Goal: Task Accomplishment & Management: Manage account settings

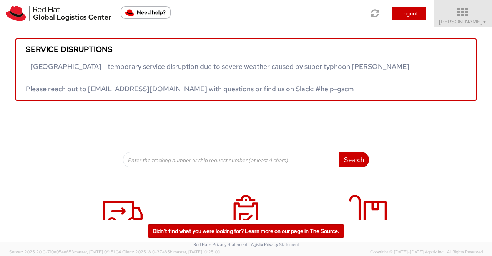
click at [474, 22] on span "Sumitra Hansdah ▼" at bounding box center [463, 21] width 48 height 7
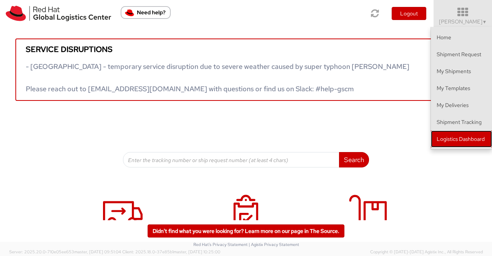
click at [486, 138] on link "Logistics Dashboard" at bounding box center [461, 138] width 61 height 17
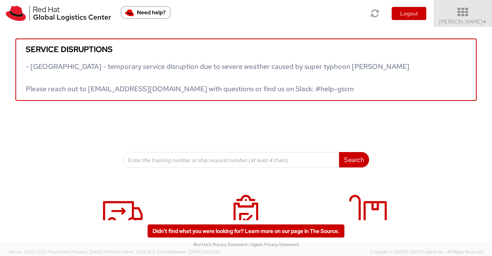
click at [489, 24] on link "Sumitra Hansdah ▼" at bounding box center [463, 13] width 58 height 27
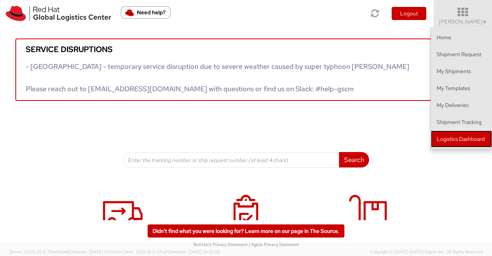
click at [471, 136] on link "Logistics Dashboard" at bounding box center [461, 138] width 61 height 17
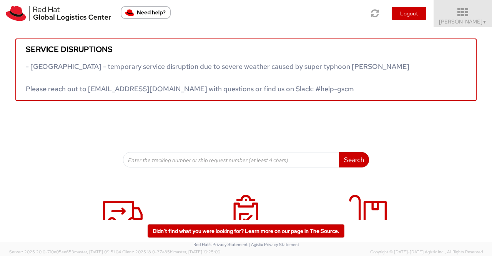
click at [482, 23] on span "▼" at bounding box center [484, 22] width 5 height 6
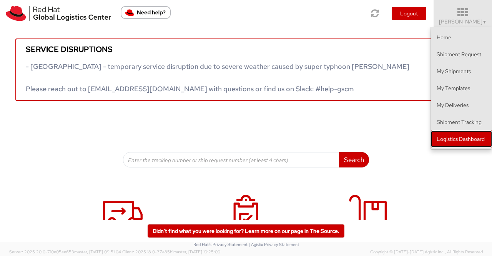
click at [466, 142] on link "Logistics Dashboard" at bounding box center [461, 138] width 61 height 17
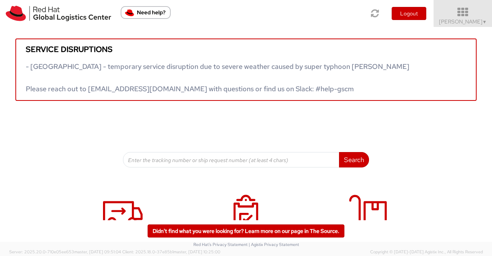
click at [473, 24] on span "Sumitra Hansdah ▼" at bounding box center [463, 21] width 48 height 7
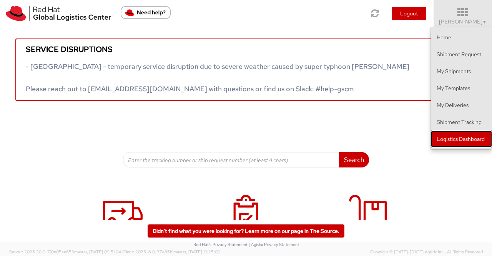
click at [477, 141] on link "Logistics Dashboard" at bounding box center [461, 138] width 61 height 17
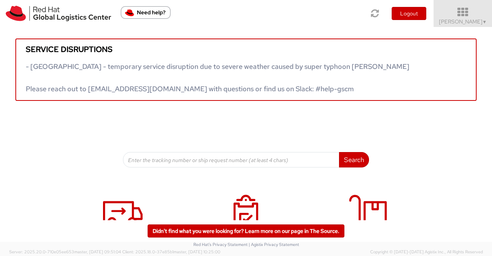
click at [479, 23] on span "Sumitra Hansdah ▼" at bounding box center [463, 21] width 48 height 7
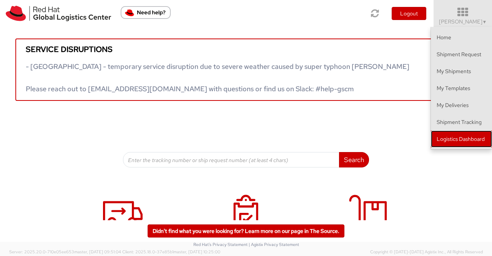
click at [446, 142] on link "Logistics Dashboard" at bounding box center [461, 138] width 61 height 17
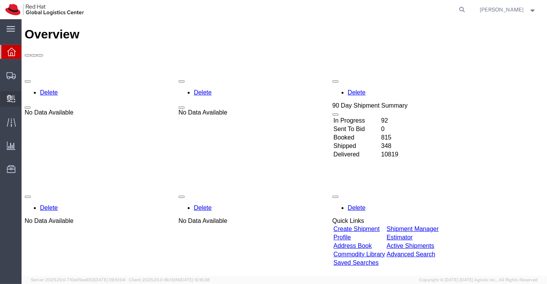
click at [0, 0] on span "Create Delivery" at bounding box center [0, 0] width 0 height 0
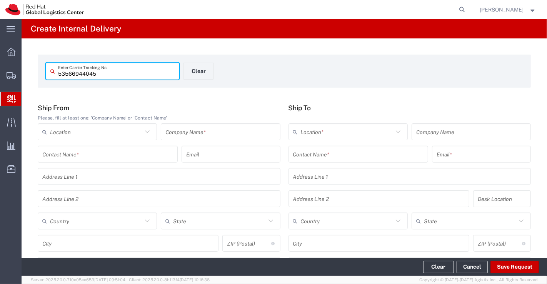
type input "53566944045"
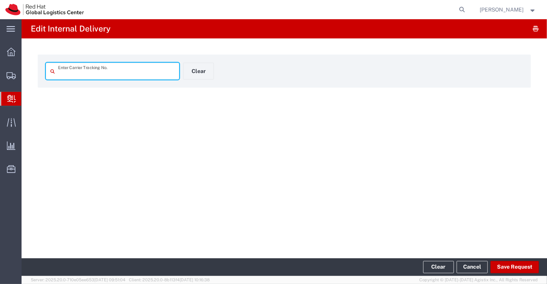
type input "53566944045"
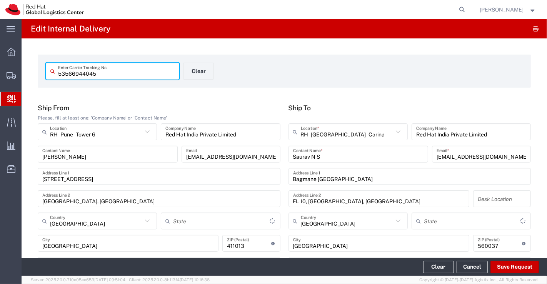
type input "Your Packaging"
type input "Ground"
type input "Mahārāshtra"
type input "[GEOGRAPHIC_DATA]"
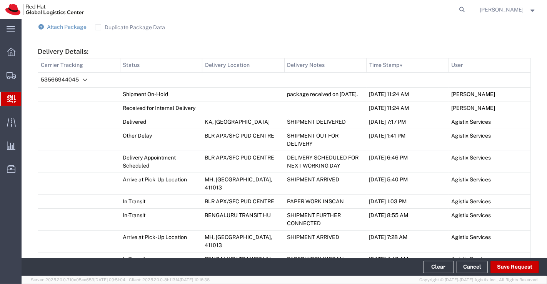
scroll to position [577, 0]
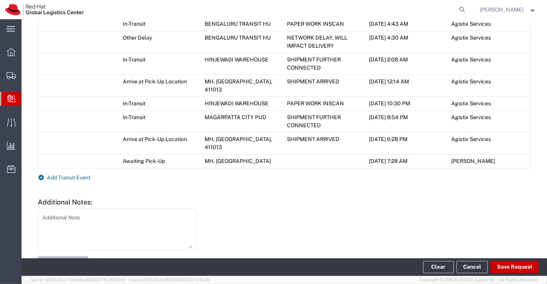
click at [42, 175] on icon at bounding box center [41, 177] width 7 height 5
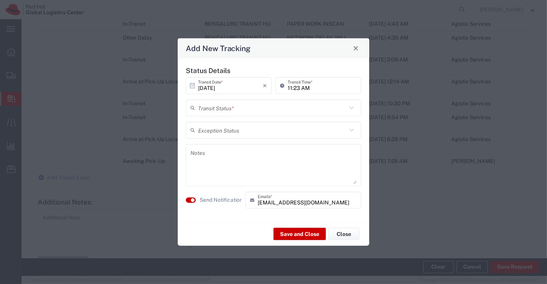
click at [354, 108] on icon at bounding box center [351, 108] width 10 height 10
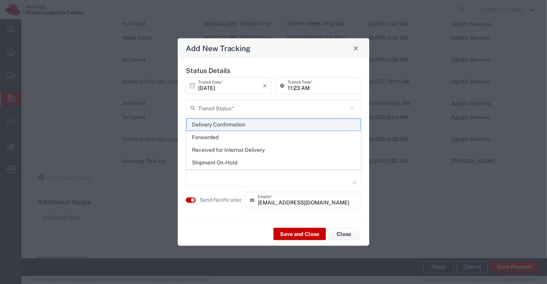
click at [344, 125] on span "Delivery Confirmation" at bounding box center [273, 125] width 174 height 12
type input "Delivery Confirmation"
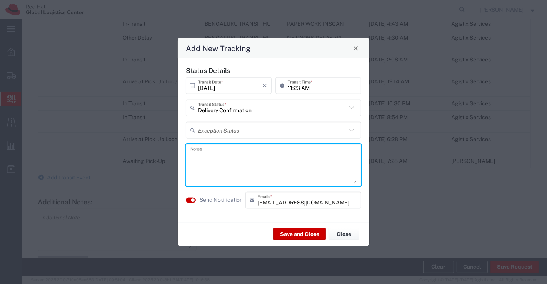
click at [273, 155] on textarea at bounding box center [273, 165] width 166 height 38
paste textarea "Sharan Harsoor"
paste textarea "Irshad Shaikh"
click at [231, 162] on textarea "package collected on 01st Oct 2025 by Sharan Harsoor as per instruction of Irsh…" at bounding box center [273, 165] width 166 height 38
click at [263, 168] on textarea "package collected on 01st Oct 2025 by Sharan Harsoor as per instruction of Irsh…" at bounding box center [273, 165] width 166 height 38
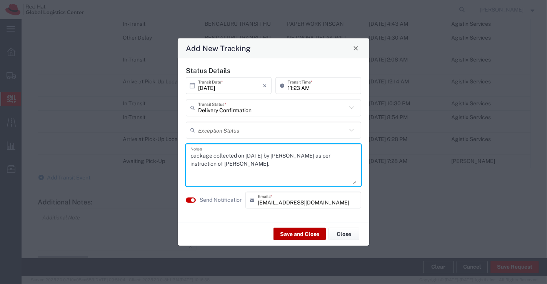
type textarea "package collected on 01st Oct 2025 by Sharan Harsoor as per instruction of Irsh…"
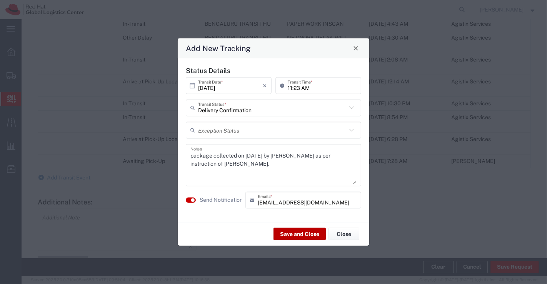
click at [287, 233] on button "Save and Close" at bounding box center [299, 234] width 52 height 12
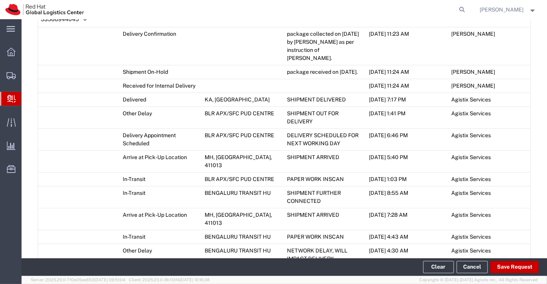
scroll to position [401, 0]
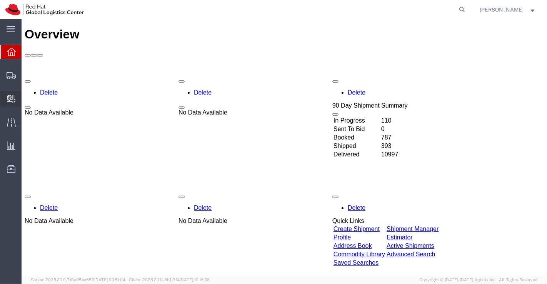
click at [0, 0] on span "Create Delivery" at bounding box center [0, 0] width 0 height 0
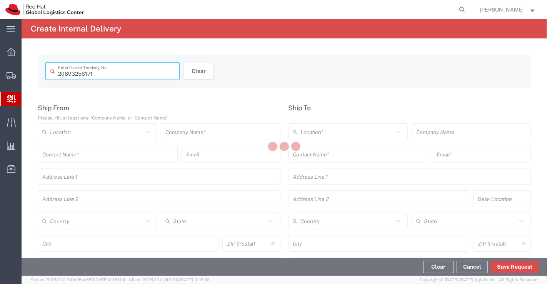
type input "20893256171"
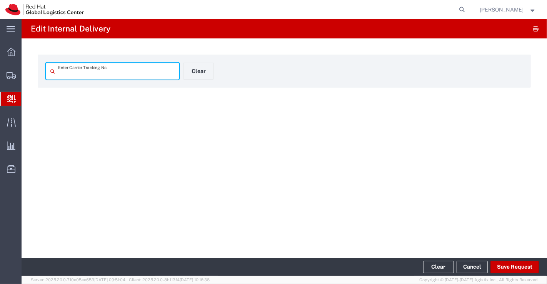
type input "20893256171"
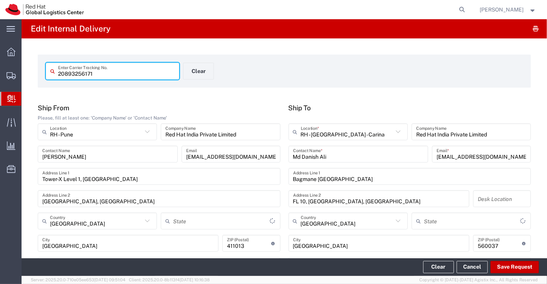
type input "Your Packaging"
type input "Mahārāshtra"
type input "Domestic Priority"
type input "[GEOGRAPHIC_DATA]"
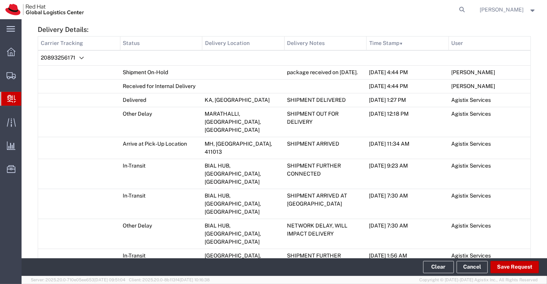
scroll to position [552, 0]
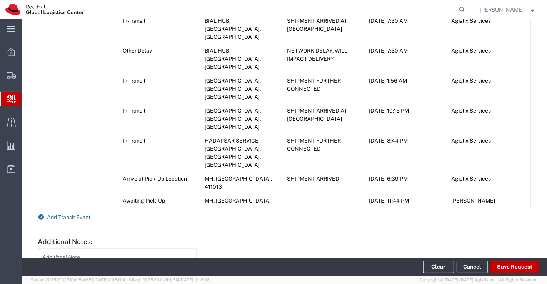
click at [42, 215] on icon at bounding box center [41, 217] width 7 height 5
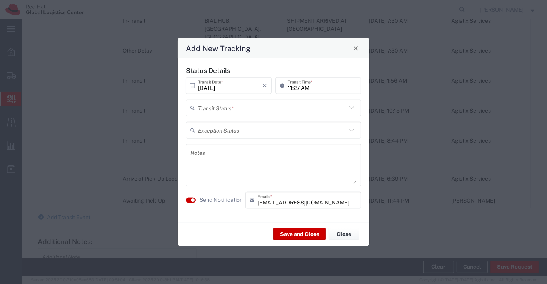
click at [352, 106] on icon at bounding box center [351, 108] width 10 height 10
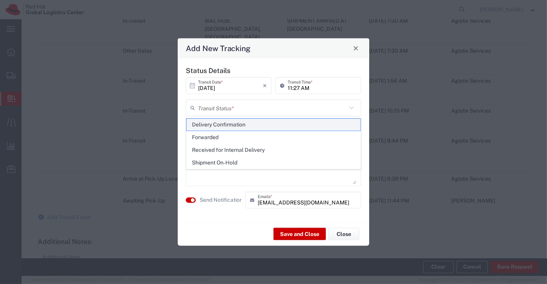
click at [325, 127] on span "Delivery Confirmation" at bounding box center [273, 125] width 174 height 12
type input "Delivery Confirmation"
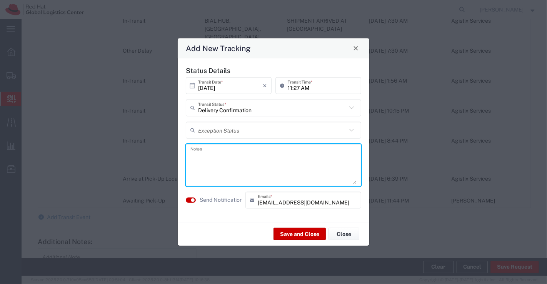
click at [277, 162] on textarea at bounding box center [273, 165] width 166 height 38
type textarea "package collected on 01st Oct 2025."
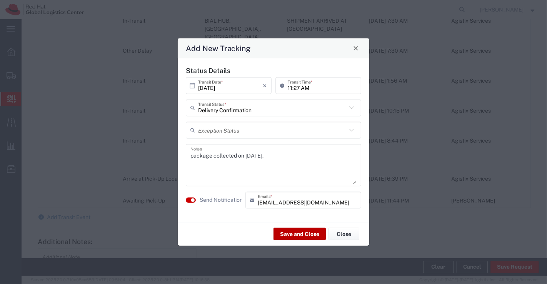
click at [303, 234] on button "Save and Close" at bounding box center [299, 234] width 52 height 12
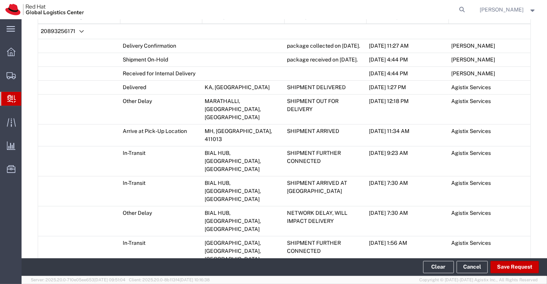
scroll to position [403, 0]
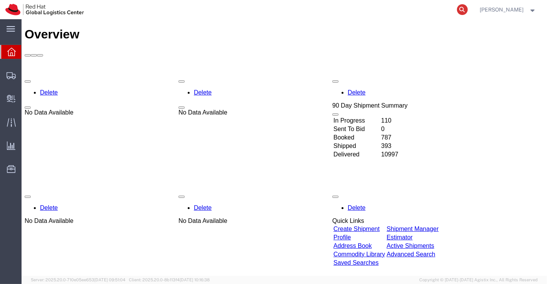
click at [464, 8] on icon at bounding box center [462, 9] width 11 height 11
paste input "55906947"
type input "5"
click at [0, 0] on span "Create Delivery" at bounding box center [0, 0] width 0 height 0
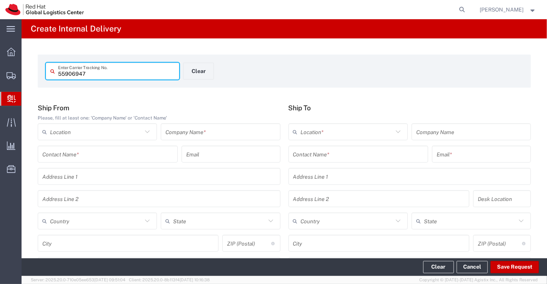
type input "55906947"
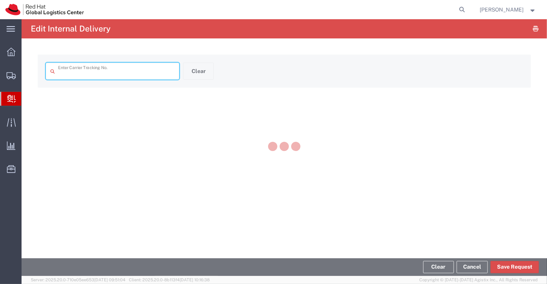
type input "55906947"
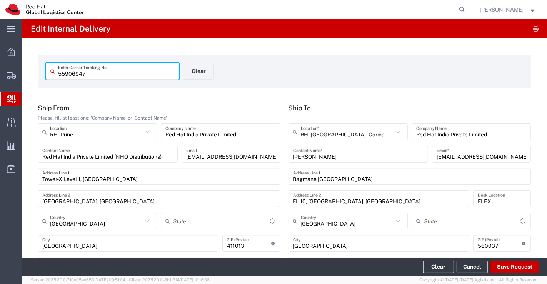
type input "Your Packaging"
type input "Mahārāshtra"
type input "IO_Ground"
type input "[GEOGRAPHIC_DATA]"
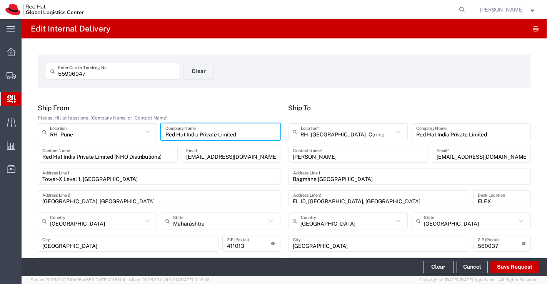
drag, startPoint x: 246, startPoint y: 133, endPoint x: 165, endPoint y: 136, distance: 80.8
click at [165, 136] on input "Red Hat India Private Limited" at bounding box center [220, 131] width 110 height 13
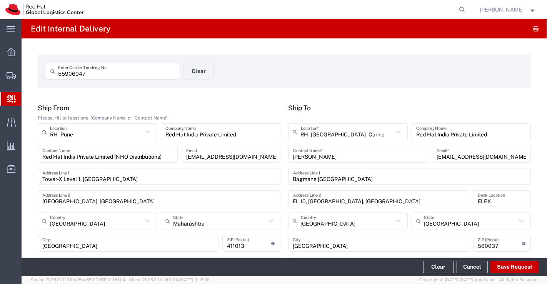
click at [249, 61] on form "55906947 Enter Carrier Tracking No. Clear" at bounding box center [284, 71] width 493 height 33
drag, startPoint x: 165, startPoint y: 156, endPoint x: 19, endPoint y: 159, distance: 146.1
click at [19, 159] on div "main_menu Created with Sketch. Collapse Menu Overview Shipments Shipment Manage…" at bounding box center [273, 151] width 547 height 265
drag, startPoint x: 259, startPoint y: 157, endPoint x: 175, endPoint y: 162, distance: 84.4
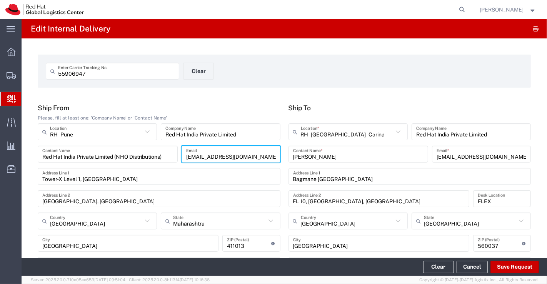
click at [175, 162] on div "Red Hat India Private Limited (NHO Distributions) Contact Name [EMAIL_ADDRESS][…" at bounding box center [159, 157] width 246 height 22
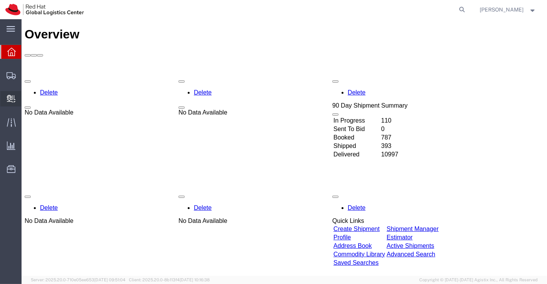
click at [0, 0] on span "Create Delivery" at bounding box center [0, 0] width 0 height 0
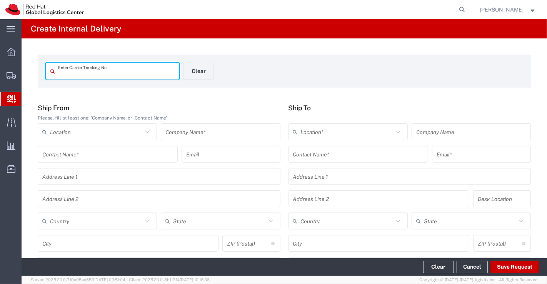
click at [205, 133] on input "text" at bounding box center [220, 131] width 110 height 13
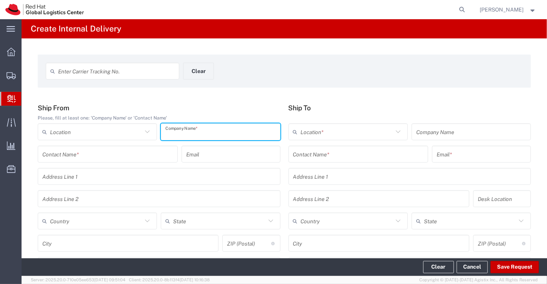
paste input "Red Hat India Private Limited"
type input "Red Hat India Private Limited"
click at [206, 91] on div "Enter Carrier Tracking No. Clear Ship From Please, fill at least one: 'Company …" at bounding box center [284, 281] width 525 height 486
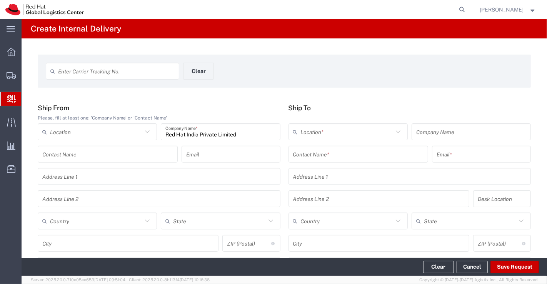
click at [147, 131] on icon at bounding box center [147, 131] width 5 height 3
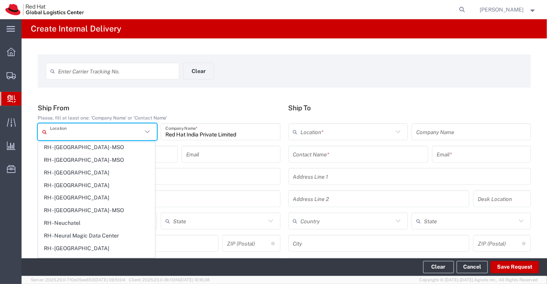
scroll to position [1112, 0]
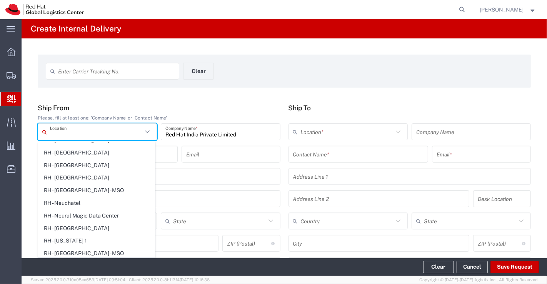
type input "RH - Pune"
type input "Tower-X Level 1, [GEOGRAPHIC_DATA]"
type input "[GEOGRAPHIC_DATA], [GEOGRAPHIC_DATA]"
type input "[GEOGRAPHIC_DATA]"
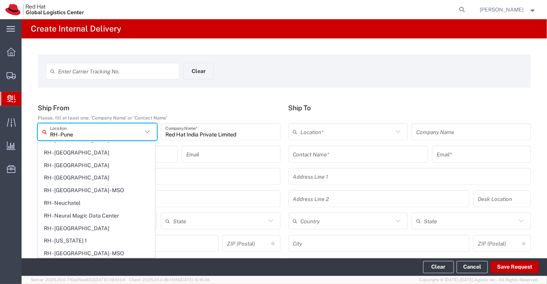
type input "[GEOGRAPHIC_DATA]"
type input "411013"
type input "2066817173"
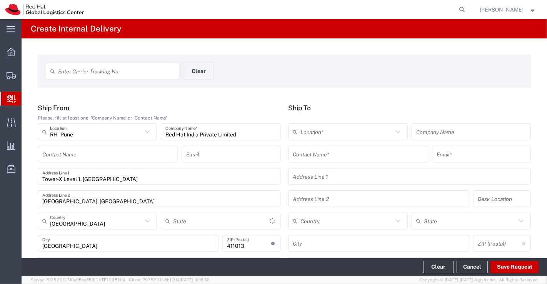
type input "Mahārāshtra"
click at [113, 156] on input "text" at bounding box center [107, 154] width 131 height 13
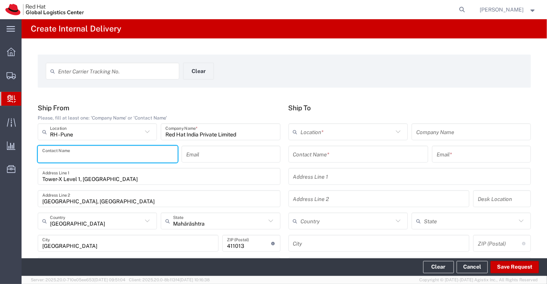
paste input "Red Hat India Private Limited (NHO Distributions)"
type input "Red Hat India Private Limited (NHO Distributions)"
click at [214, 155] on input "text" at bounding box center [231, 154] width 90 height 13
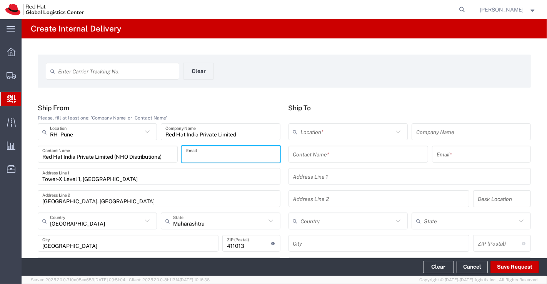
paste input "[EMAIL_ADDRESS][DOMAIN_NAME]"
type input "[EMAIL_ADDRESS][DOMAIN_NAME]"
click at [241, 77] on div "Enter Carrier Tracking No. Clear" at bounding box center [183, 74] width 283 height 22
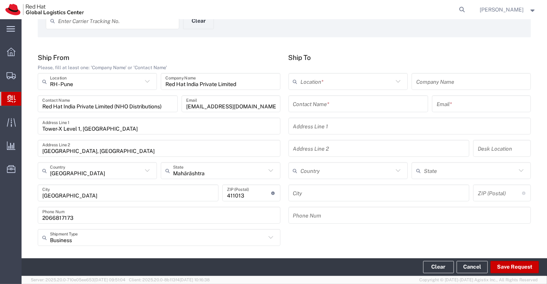
scroll to position [43, 0]
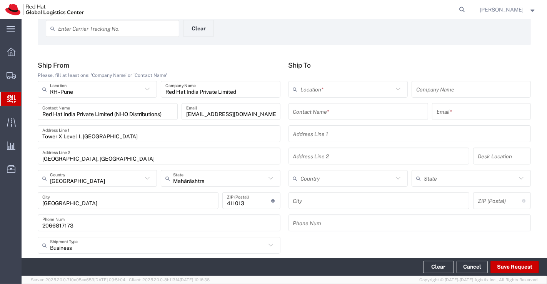
click at [327, 110] on input "text" at bounding box center [358, 111] width 131 height 13
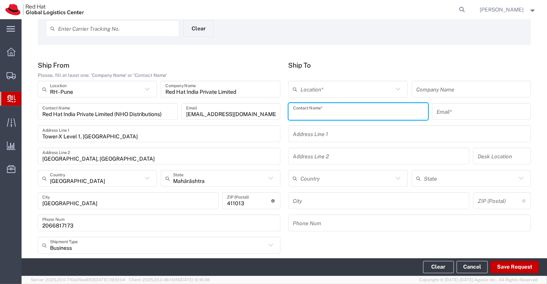
paste input "[PERSON_NAME]"
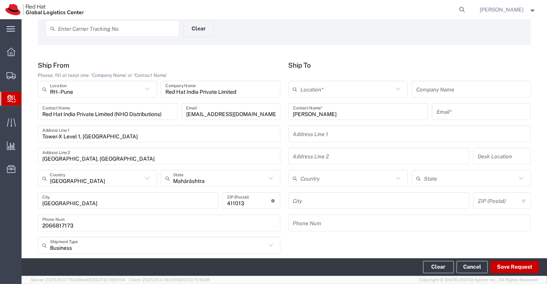
click at [328, 37] on div "Enter Carrier Tracking No. Clear" at bounding box center [284, 31] width 485 height 22
click at [314, 114] on input "[PERSON_NAME]" at bounding box center [358, 111] width 131 height 13
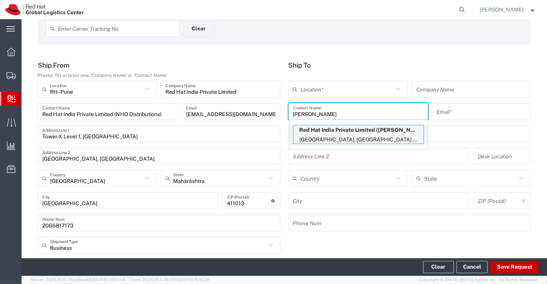
type input "[PERSON_NAME]"
click at [331, 126] on p "Red Hat India Private Limited ([PERSON_NAME]), [EMAIL_ADDRESS][DOMAIN_NAME]" at bounding box center [358, 130] width 130 height 10
type input "RH - [GEOGRAPHIC_DATA] - Carina"
type input "Red Hat India Private Limited"
type input "[EMAIL_ADDRESS][DOMAIN_NAME]"
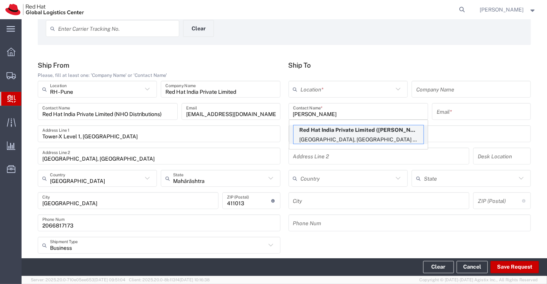
type input "Bagmane [GEOGRAPHIC_DATA]"
type input "FL 10, [GEOGRAPHIC_DATA], [GEOGRAPHIC_DATA]"
type input "FLEX"
type input "[GEOGRAPHIC_DATA]"
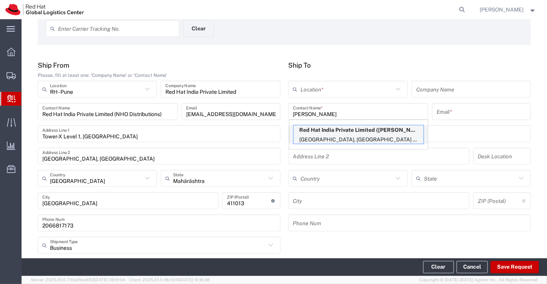
type input "560037"
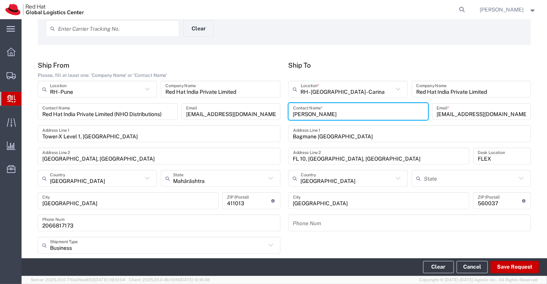
type input "[GEOGRAPHIC_DATA]"
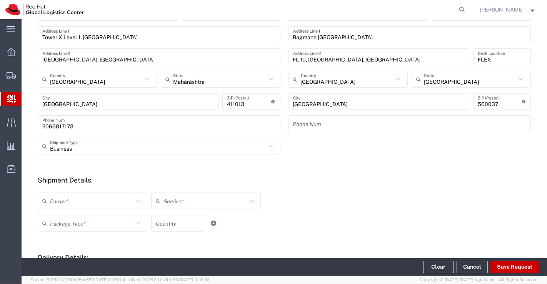
scroll to position [171, 0]
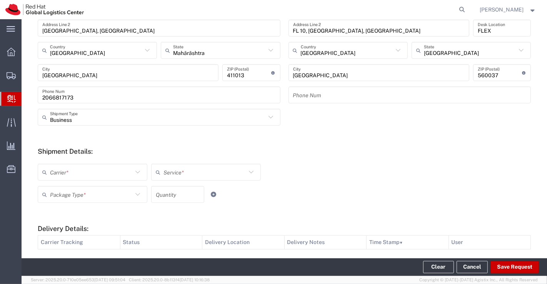
click at [135, 173] on icon at bounding box center [138, 172] width 10 height 10
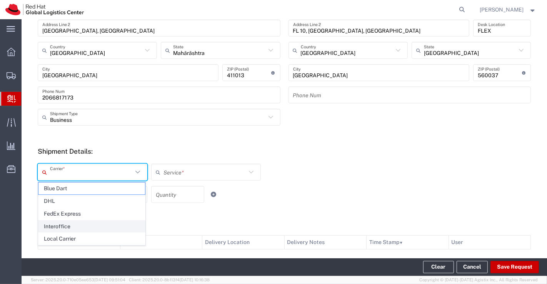
click at [91, 225] on span "Interoffice" at bounding box center [91, 227] width 106 height 12
type input "Interoffice"
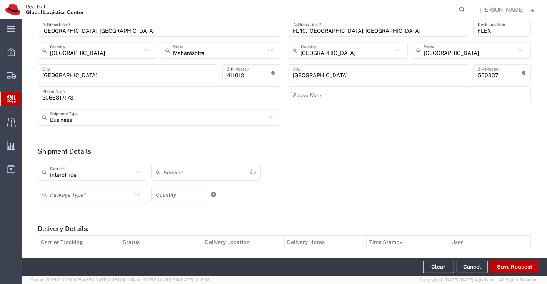
type input "IO_Ground"
click at [136, 194] on icon at bounding box center [138, 195] width 10 height 10
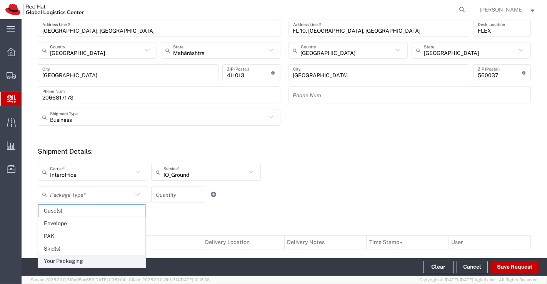
click at [108, 261] on span "Your Packaging" at bounding box center [91, 261] width 106 height 12
type input "Your Packaging"
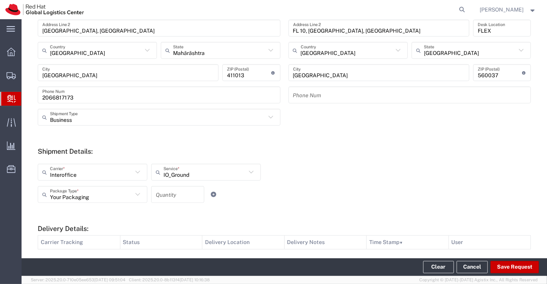
click at [169, 193] on input "number" at bounding box center [178, 194] width 44 height 13
type input "1"
click at [330, 136] on form "Ship From Please, fill at least one: 'Company Name' or 'Contact Name' RH - Pune…" at bounding box center [284, 135] width 493 height 405
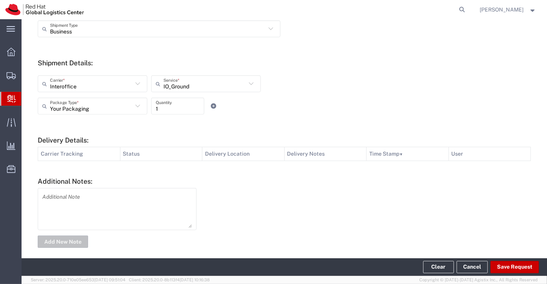
scroll to position [264, 0]
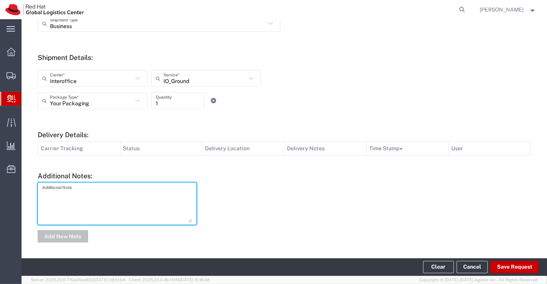
click at [74, 187] on textarea at bounding box center [117, 204] width 150 height 38
type textarea "New Hire Kit."
click at [59, 235] on button "Add New Note" at bounding box center [63, 236] width 50 height 12
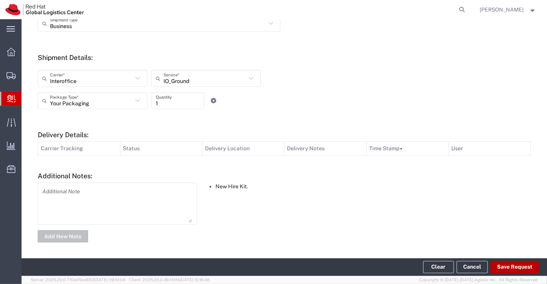
click at [515, 267] on button "Save Request" at bounding box center [514, 267] width 48 height 12
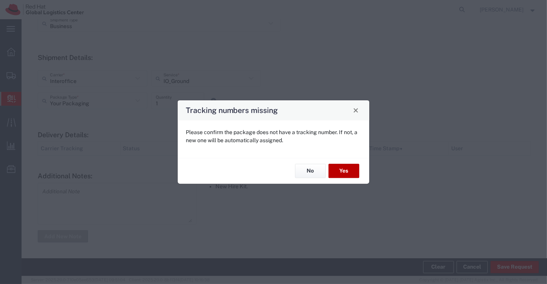
click at [346, 173] on button "Yes" at bounding box center [343, 171] width 31 height 14
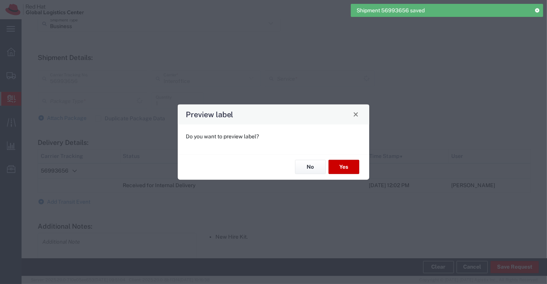
type input "IO_Ground"
type input "Your Packaging"
click at [313, 161] on button "No" at bounding box center [310, 167] width 31 height 14
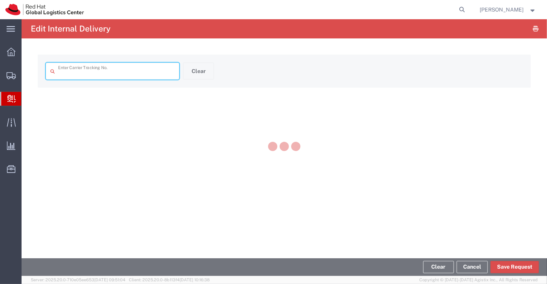
type input "56993656"
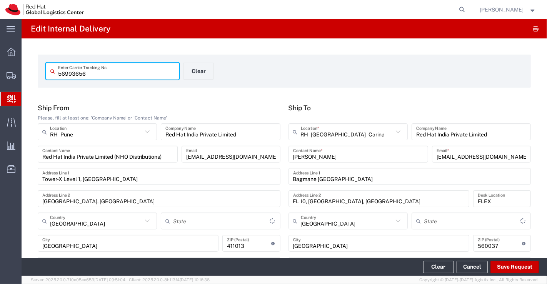
type input "Your Packaging"
type input "IO_Ground"
type input "Mahārāshtra"
type input "[GEOGRAPHIC_DATA]"
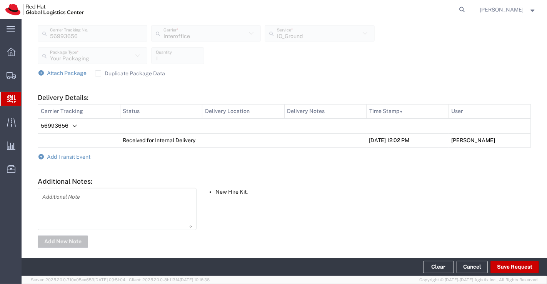
scroll to position [301, 0]
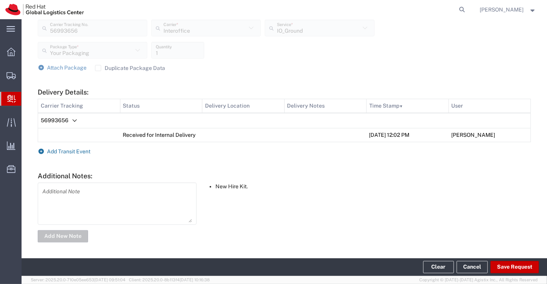
click at [42, 150] on icon at bounding box center [41, 151] width 7 height 5
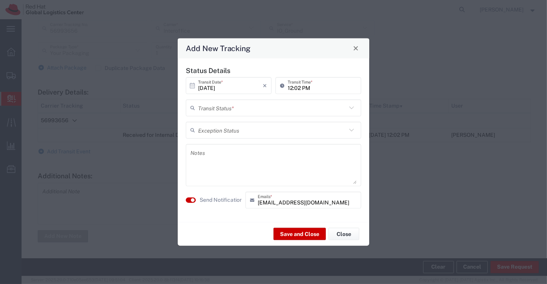
click at [351, 108] on icon at bounding box center [351, 108] width 10 height 10
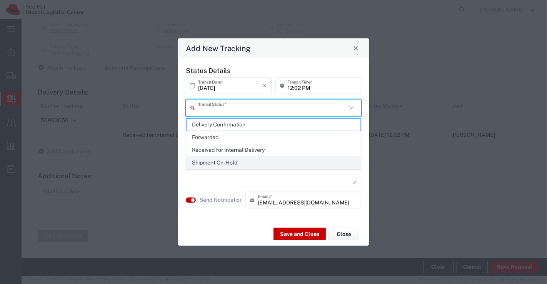
click at [323, 160] on span "Shipment On-Hold" at bounding box center [273, 163] width 174 height 12
type input "Shipment On-Hold"
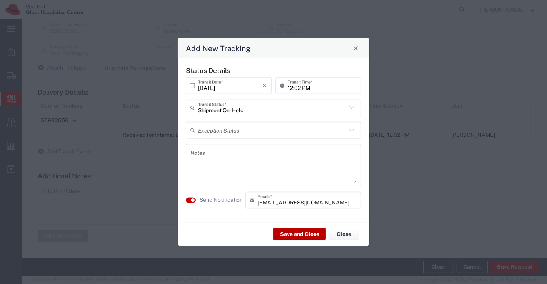
click at [300, 231] on button "Save and Close" at bounding box center [299, 234] width 52 height 12
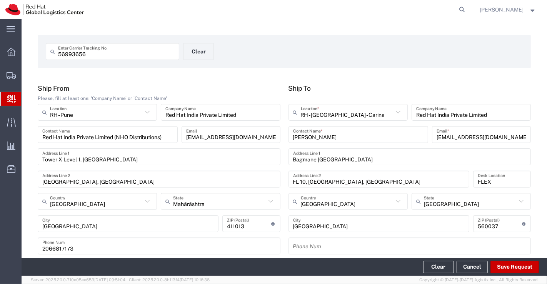
scroll to position [0, 0]
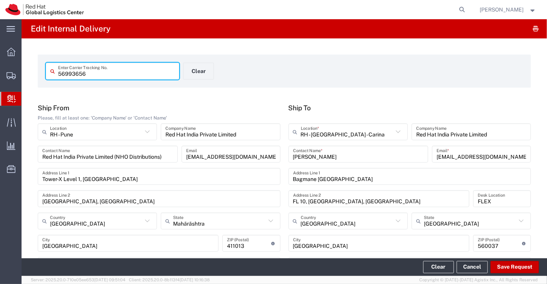
drag, startPoint x: 88, startPoint y: 74, endPoint x: 57, endPoint y: 75, distance: 30.8
click at [57, 75] on div "56993656 Enter Carrier Tracking No." at bounding box center [112, 71] width 133 height 17
drag, startPoint x: 94, startPoint y: 75, endPoint x: 44, endPoint y: 76, distance: 50.0
click at [44, 76] on agx-input-control "56993656 Enter Carrier Tracking No." at bounding box center [112, 71] width 141 height 17
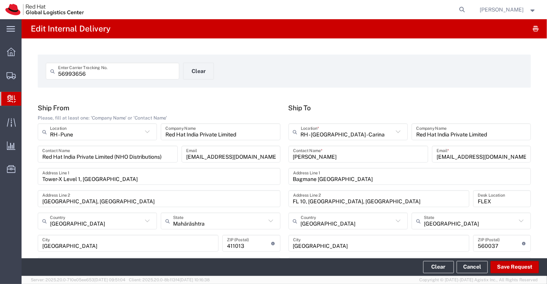
click at [339, 60] on form "56993656 Enter Carrier Tracking No. Clear" at bounding box center [284, 71] width 493 height 33
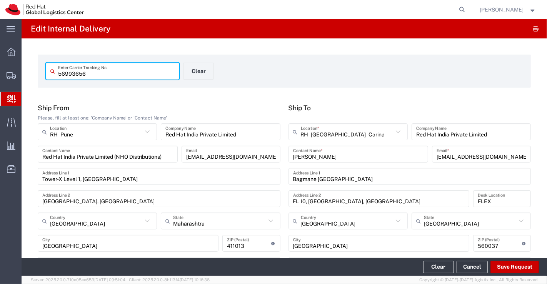
drag, startPoint x: 84, startPoint y: 73, endPoint x: 55, endPoint y: 74, distance: 29.6
click at [55, 74] on div "56993656 Enter Carrier Tracking No." at bounding box center [112, 71] width 133 height 17
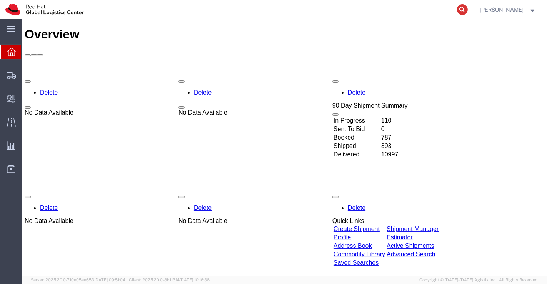
click at [459, 8] on icon at bounding box center [462, 9] width 11 height 11
paste input "390067581520"
type input "390067581520"
